Goal: Information Seeking & Learning: Learn about a topic

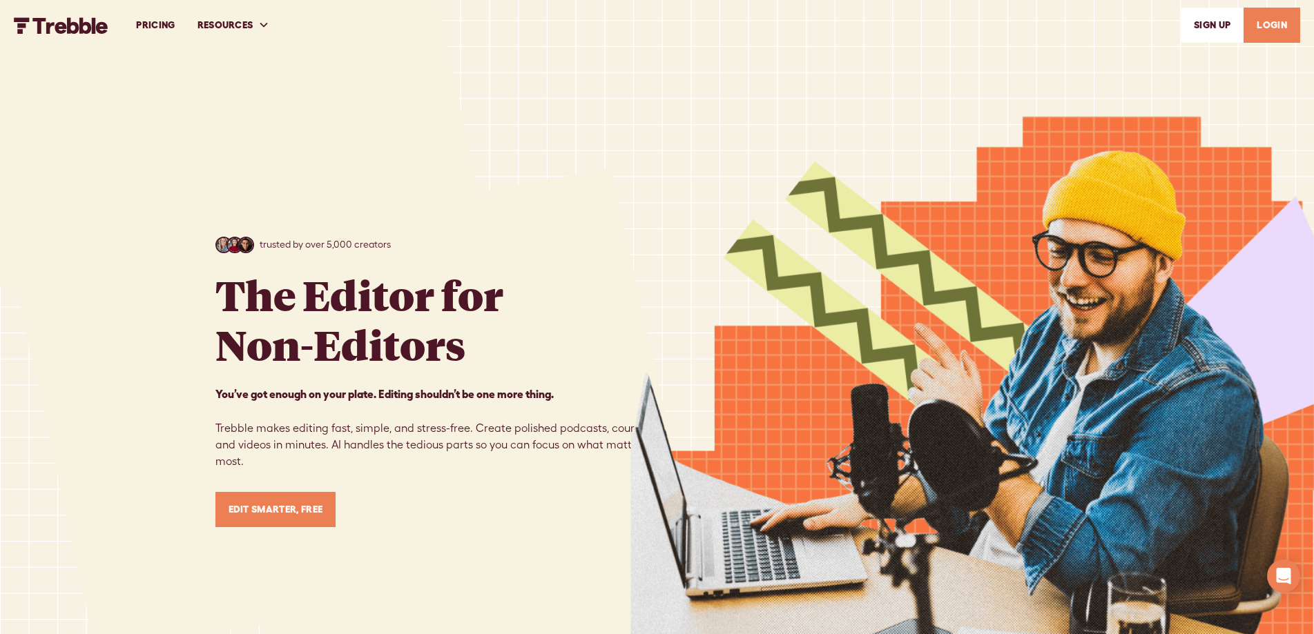
click at [157, 22] on link "PRICING" at bounding box center [155, 25] width 61 height 48
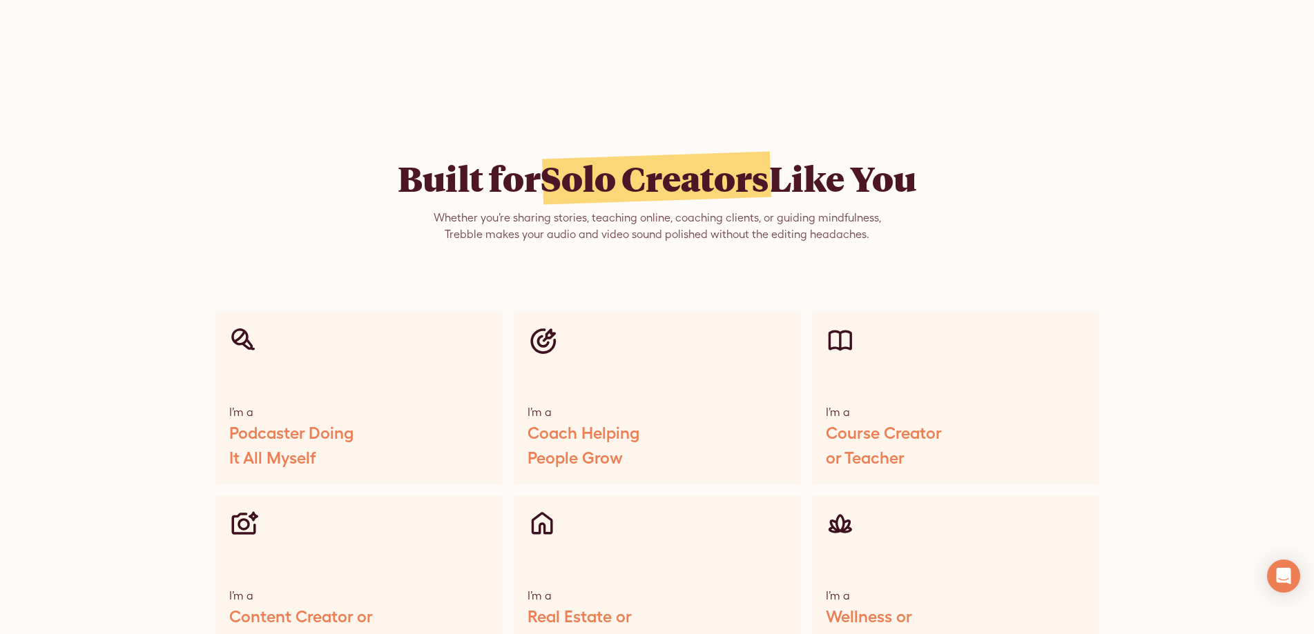
scroll to position [6489, 0]
